Goal: Information Seeking & Learning: Learn about a topic

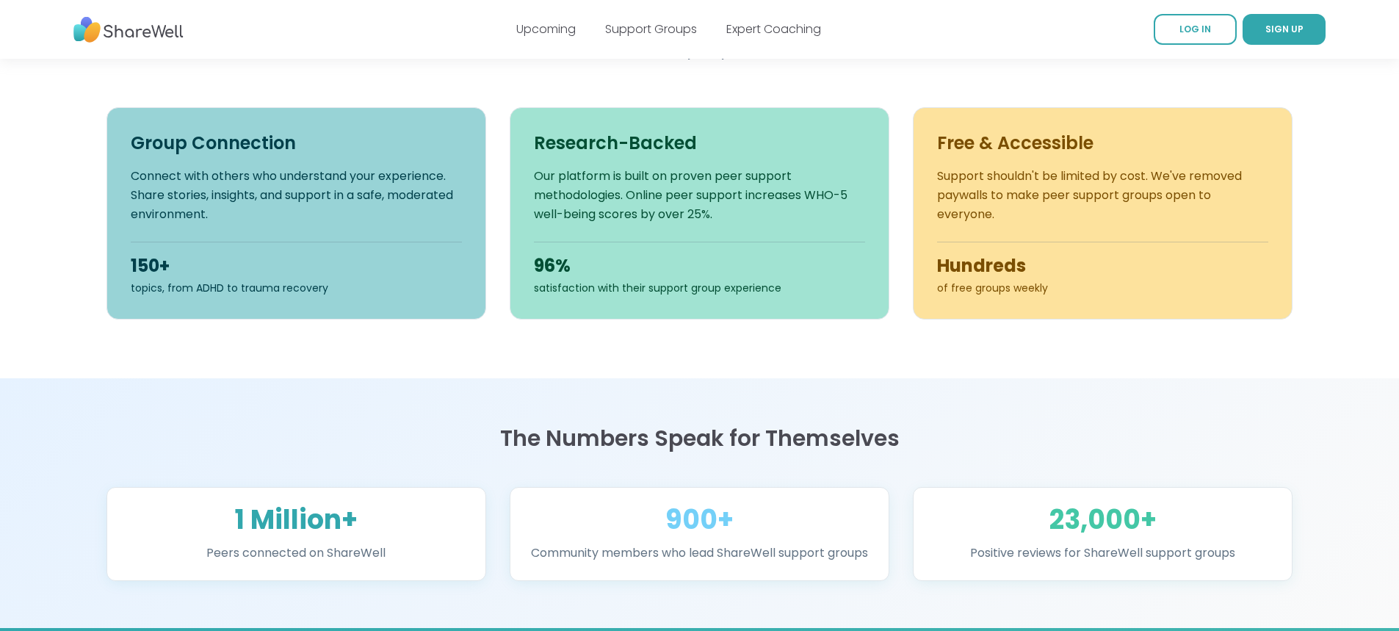
scroll to position [196, 0]
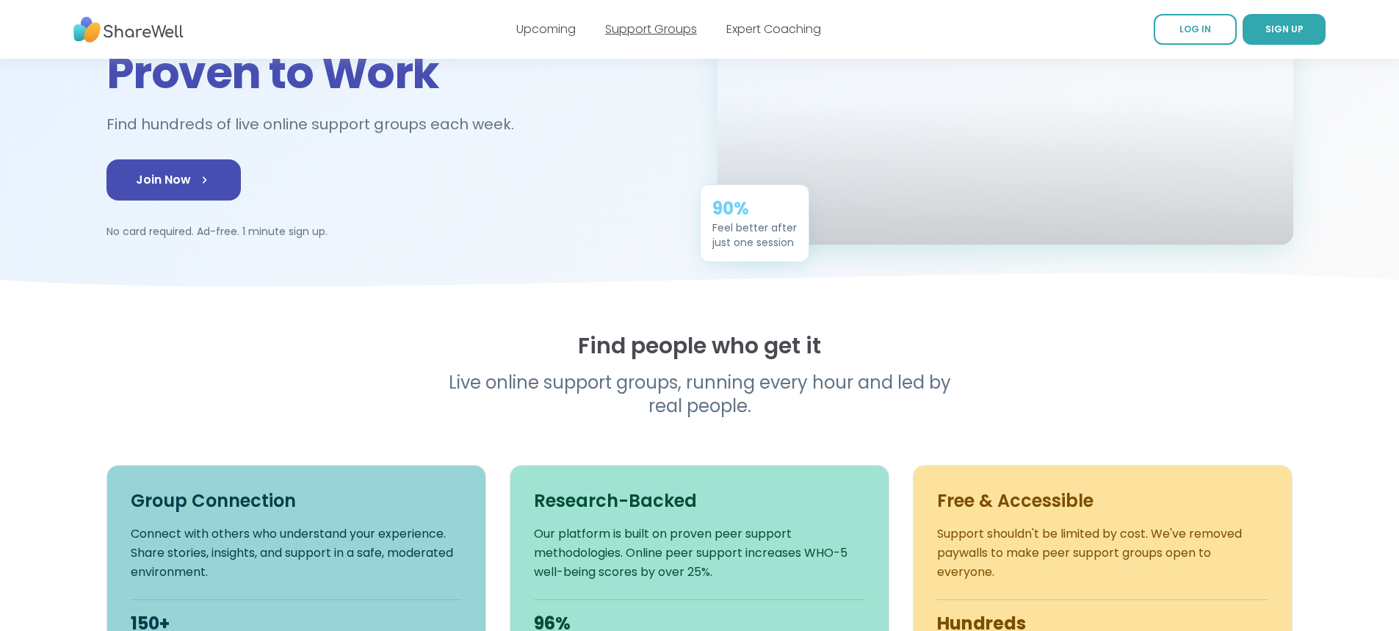
click at [646, 21] on link "Support Groups" at bounding box center [651, 29] width 92 height 17
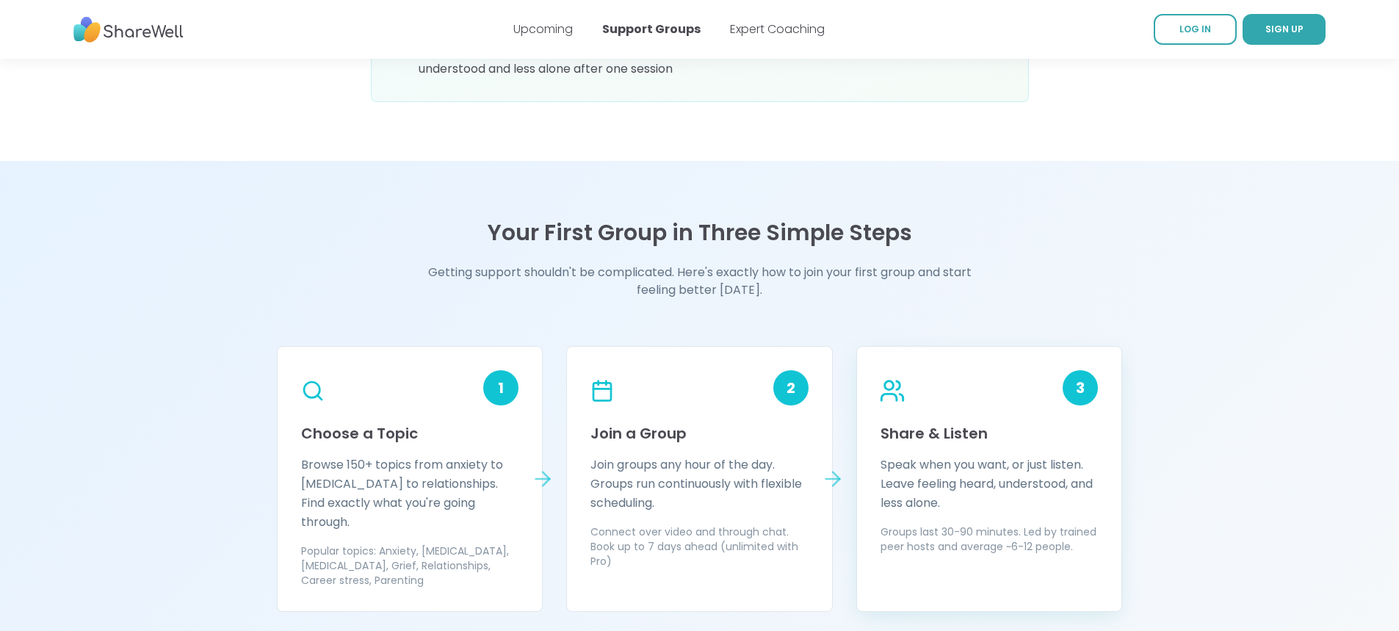
scroll to position [1175, 0]
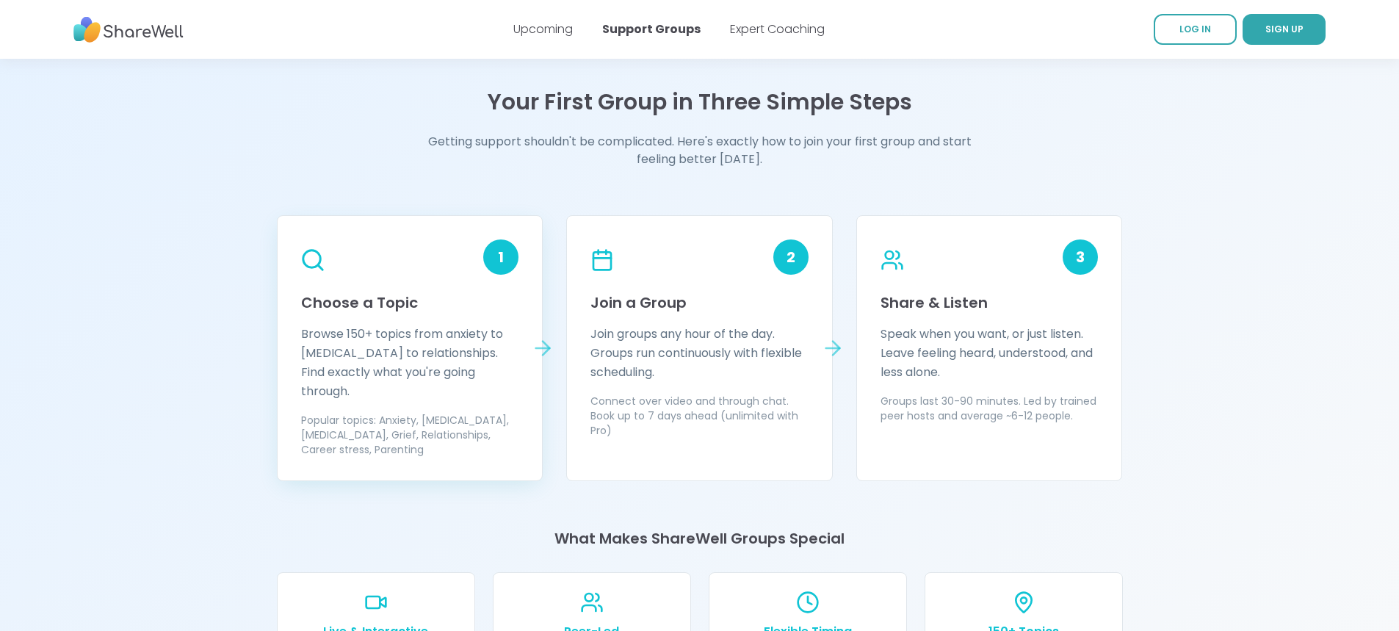
click at [433, 366] on p "Browse 150+ topics from anxiety to ADHD to relationships. Find exactly what you…" at bounding box center [410, 363] width 218 height 76
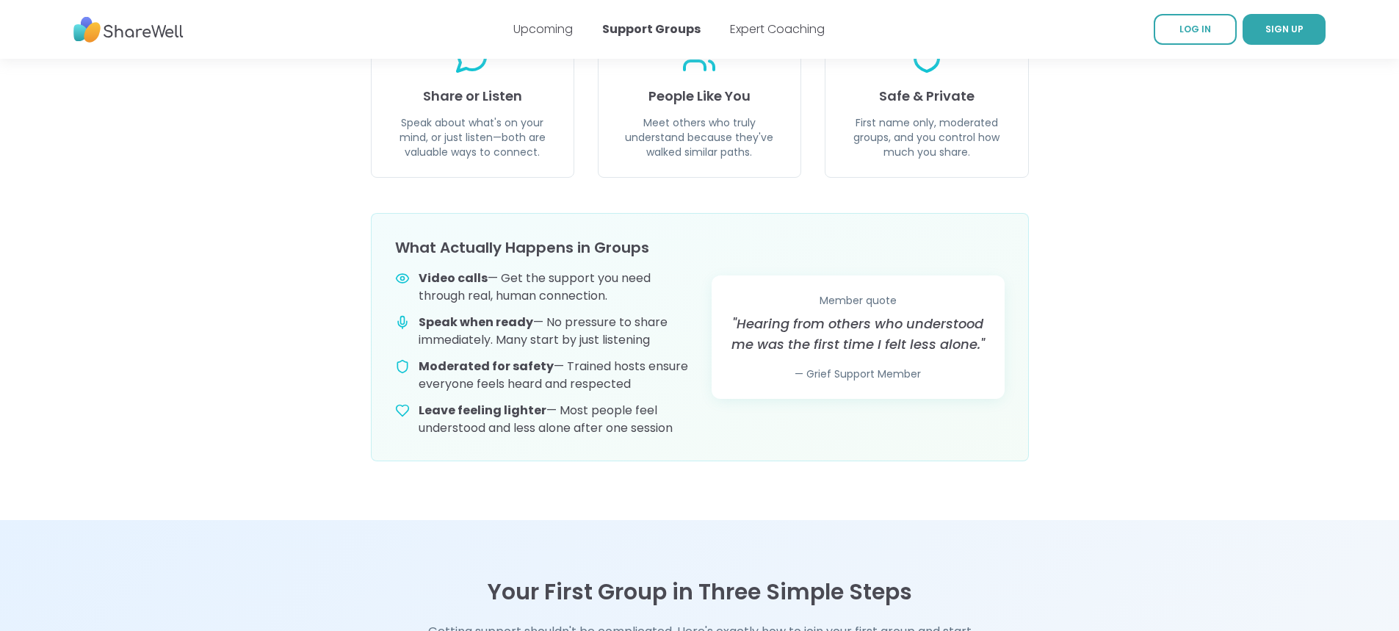
scroll to position [391, 0]
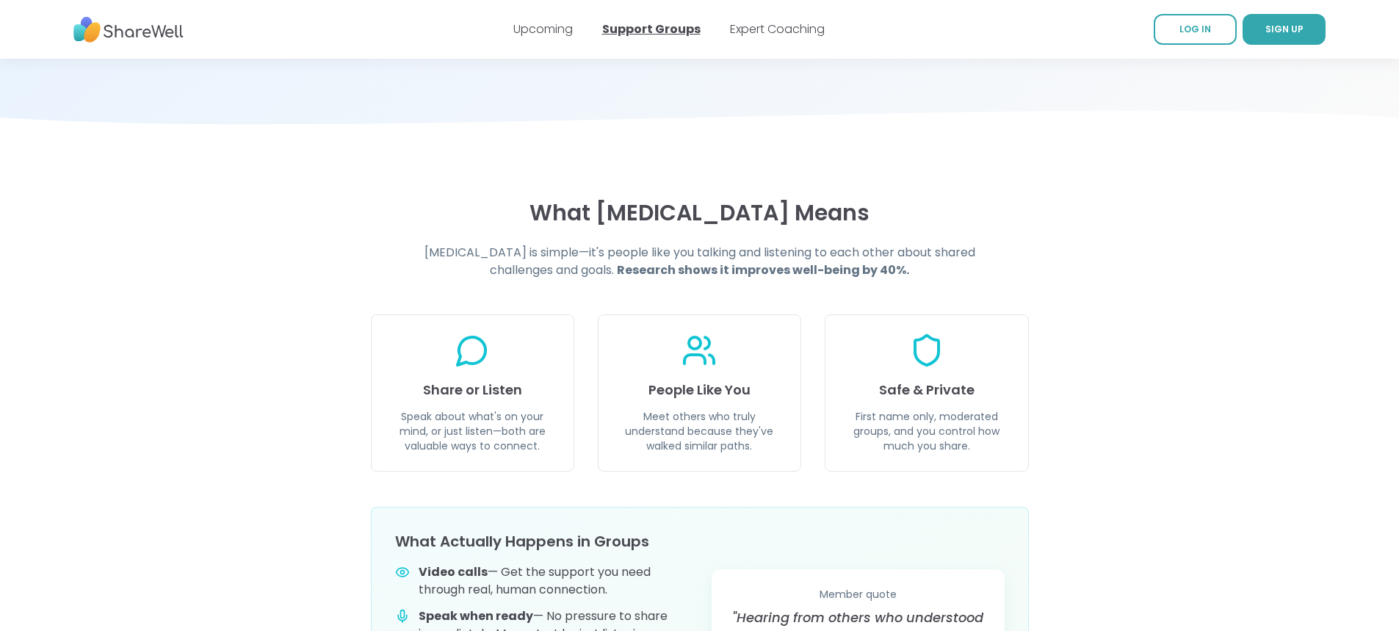
click at [671, 33] on link "Support Groups" at bounding box center [651, 29] width 98 height 17
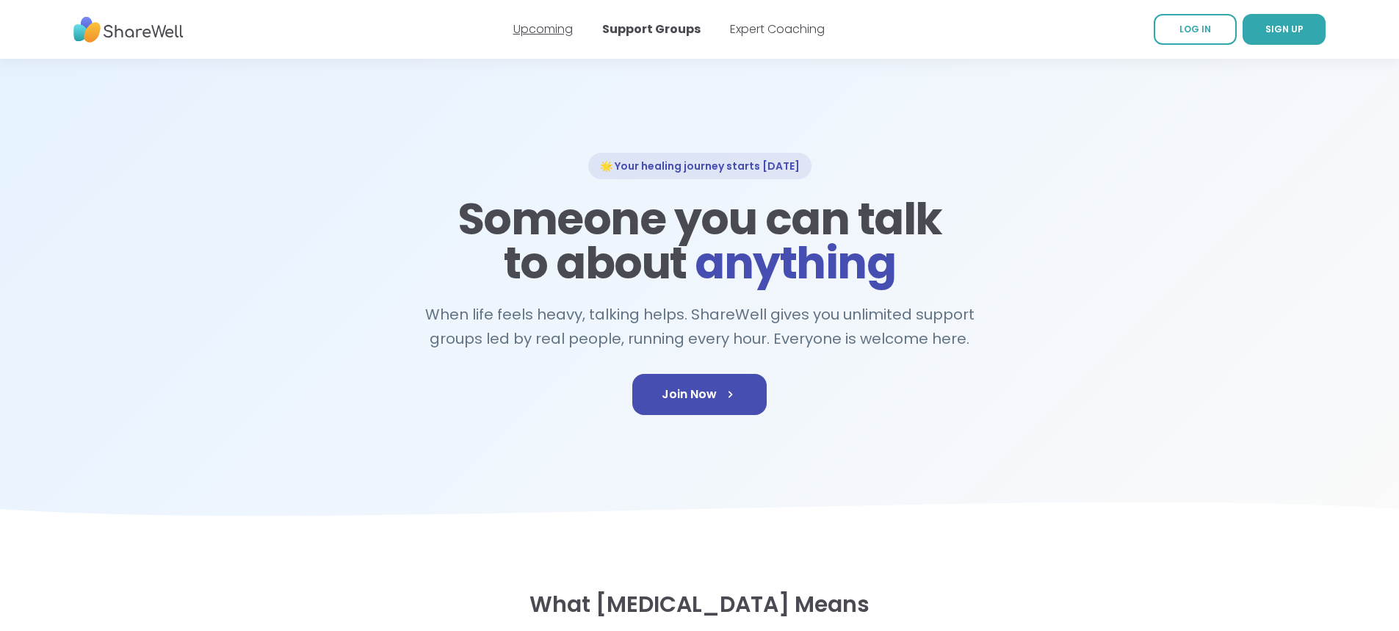
click at [547, 31] on link "Upcoming" at bounding box center [542, 29] width 59 height 17
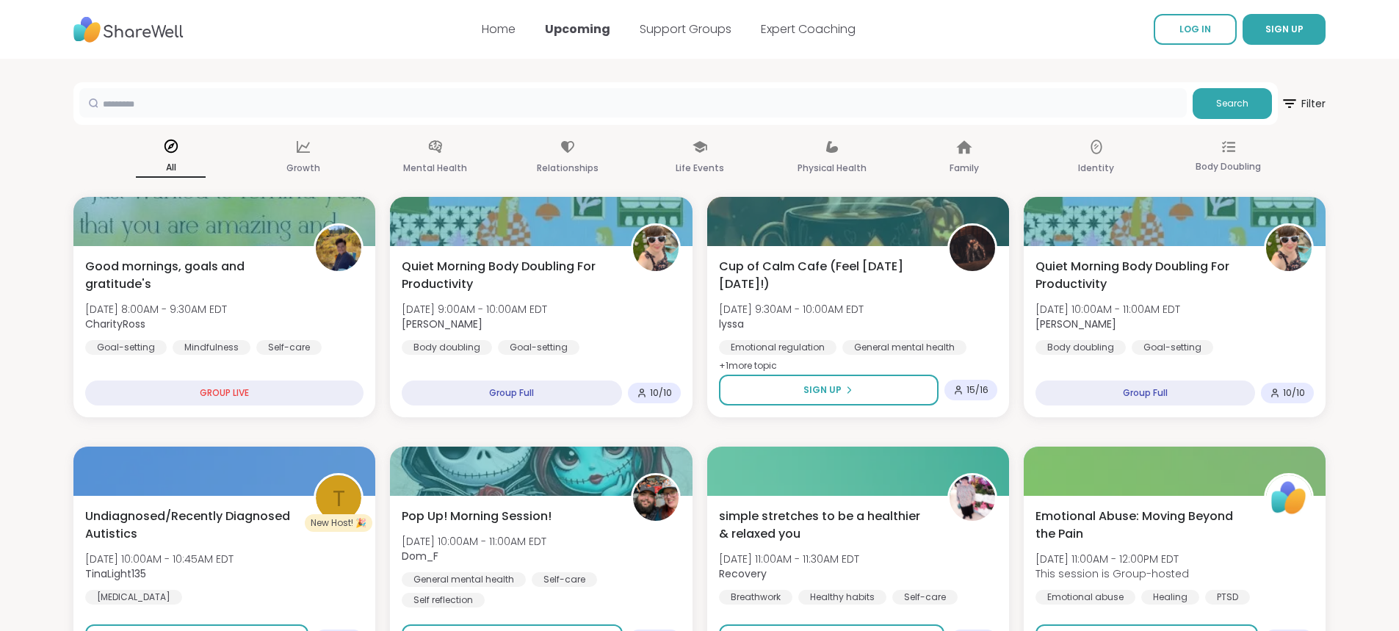
click at [223, 101] on input "text" at bounding box center [633, 102] width 1108 height 29
type input "******"
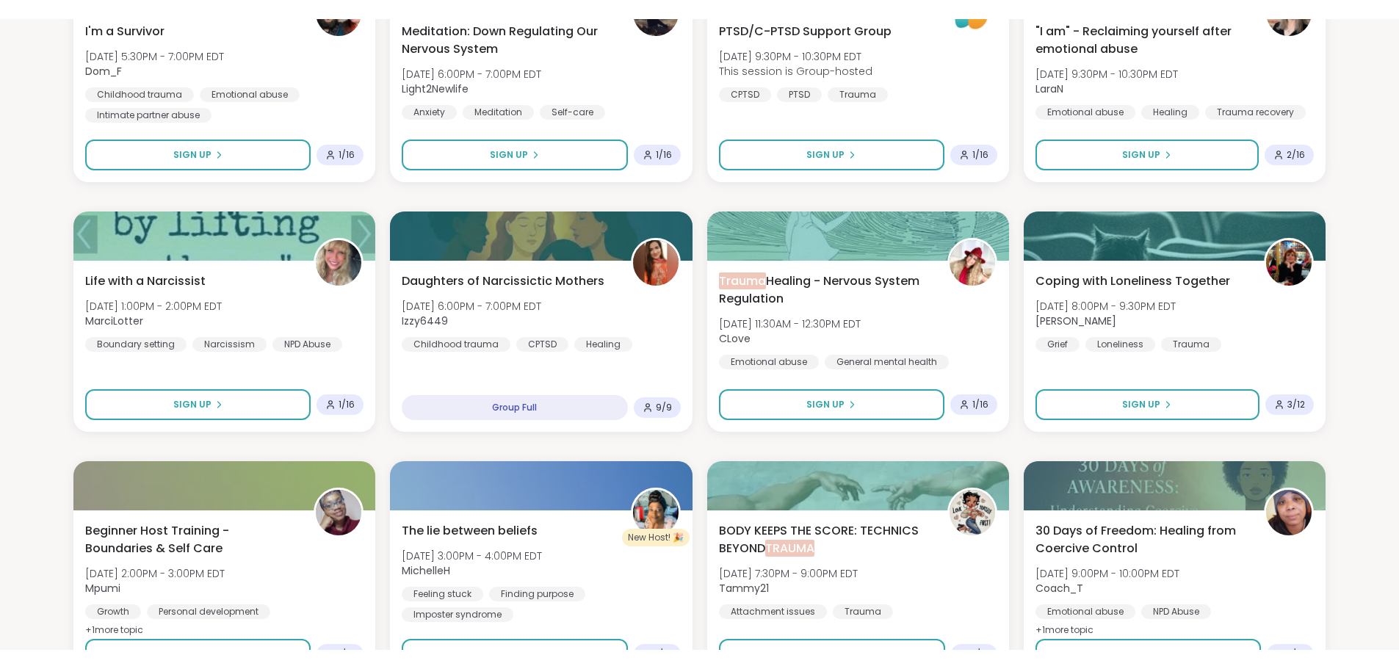
scroll to position [1371, 0]
